Goal: Find specific page/section: Find specific page/section

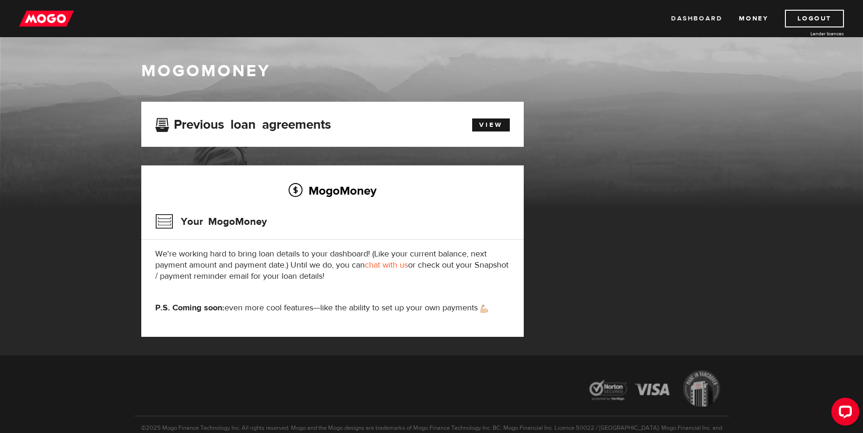
click at [689, 18] on link "Dashboard" at bounding box center [696, 19] width 51 height 18
click at [750, 20] on link "Money" at bounding box center [753, 19] width 29 height 18
click at [493, 119] on link "View" at bounding box center [491, 124] width 38 height 13
